Goal: Information Seeking & Learning: Learn about a topic

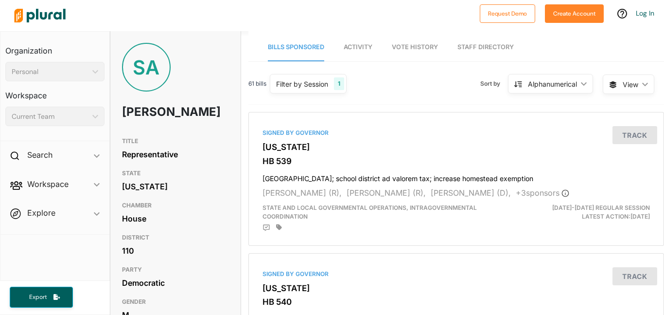
click at [349, 36] on link "Activity" at bounding box center [358, 48] width 29 height 28
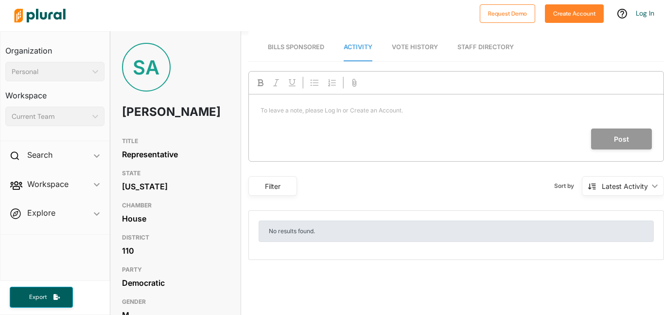
click at [397, 39] on link "Vote History" at bounding box center [415, 48] width 46 height 28
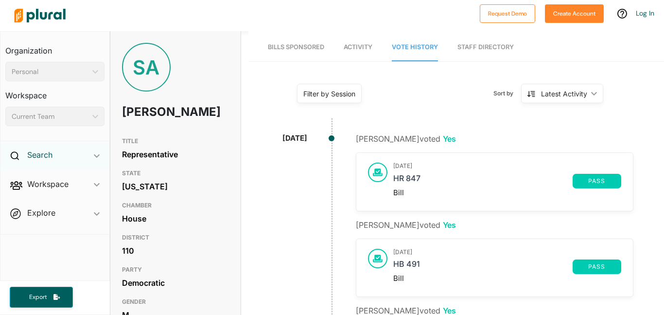
click at [40, 154] on h2 "Search" at bounding box center [39, 154] width 25 height 11
click at [47, 204] on span "Workspace ic_keyboard_arrow_down Members Bills Tags Saved Searches Activity" at bounding box center [54, 208] width 109 height 26
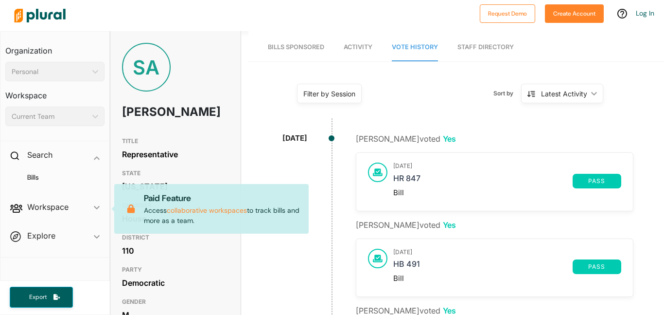
click at [170, 229] on div "CHAMBER House" at bounding box center [175, 212] width 107 height 32
